Goal: Task Accomplishment & Management: Manage account settings

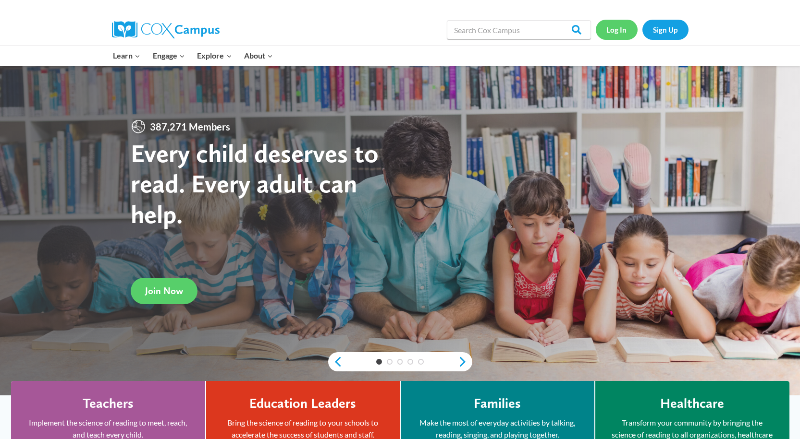
click at [625, 28] on link "Log In" at bounding box center [617, 30] width 42 height 20
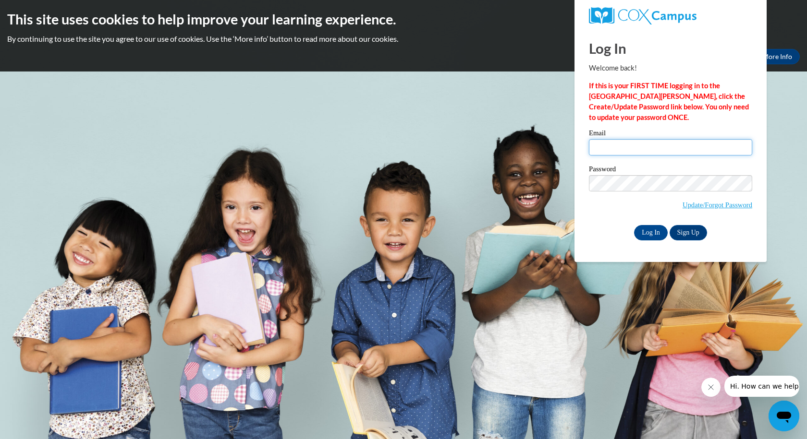
click at [628, 144] on input "Email" at bounding box center [670, 147] width 163 height 16
type input "[EMAIL_ADDRESS][DOMAIN_NAME]"
click at [640, 231] on input "Log In" at bounding box center [651, 232] width 34 height 15
click at [485, 223] on body "This site uses cookies to help improve your learning experience. By continuing …" at bounding box center [403, 219] width 807 height 439
click at [794, 216] on body "This site uses cookies to help improve your learning experience. By continuing …" at bounding box center [403, 219] width 807 height 439
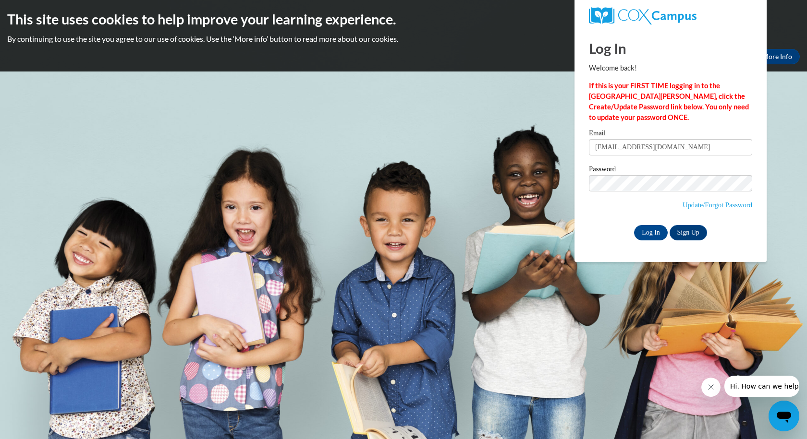
click at [416, 56] on div "Okay More Info" at bounding box center [403, 56] width 792 height 15
click at [342, 191] on body "This site uses cookies to help improve your learning experience. By continuing …" at bounding box center [403, 219] width 807 height 439
